Goal: Navigation & Orientation: Go to known website

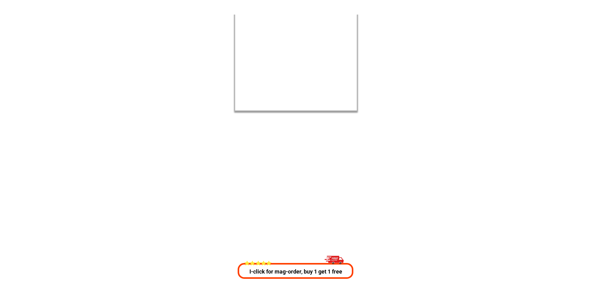
scroll to position [12005, 0]
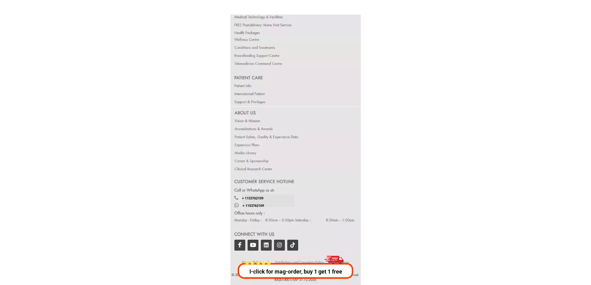
click at [239, 247] on div at bounding box center [295, 214] width 131 height 85
click at [241, 245] on div at bounding box center [295, 214] width 131 height 85
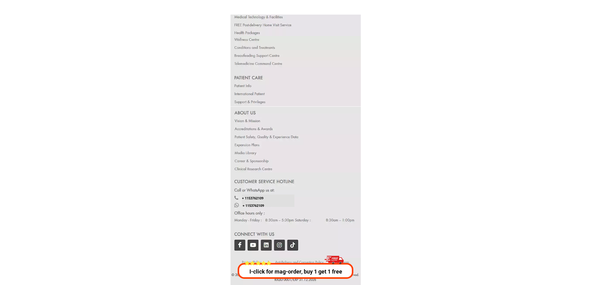
click at [240, 242] on div at bounding box center [295, 214] width 131 height 85
click at [239, 244] on div at bounding box center [295, 214] width 131 height 85
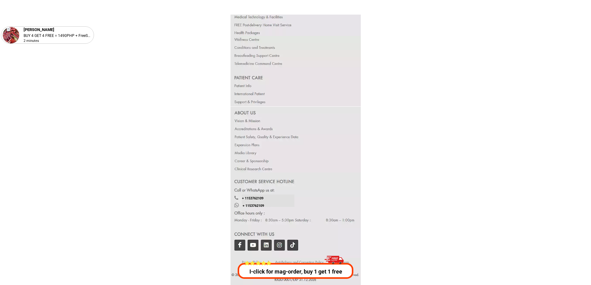
click at [239, 244] on div at bounding box center [295, 214] width 131 height 85
